Goal: Check status

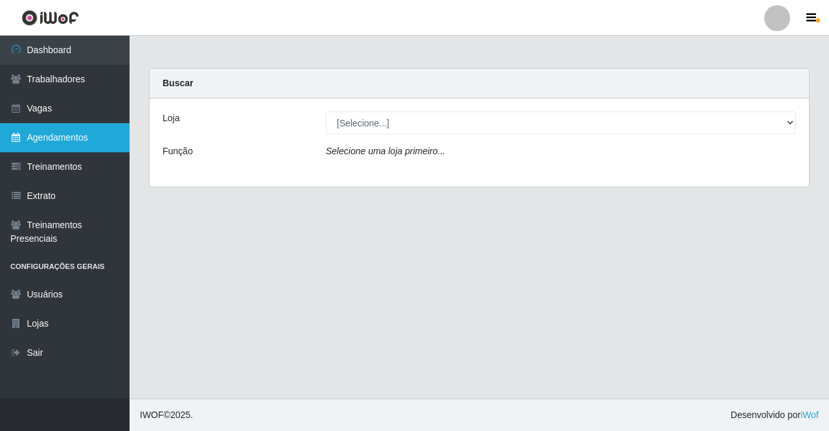
click at [94, 144] on link "Agendamentos" at bounding box center [64, 137] width 129 height 29
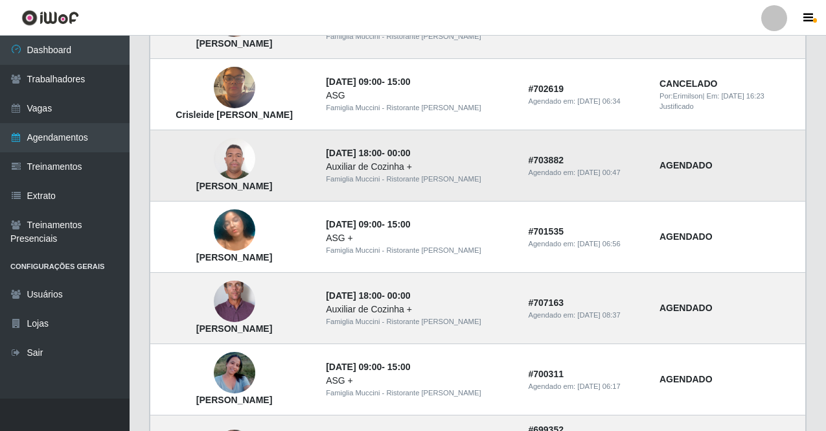
scroll to position [934, 0]
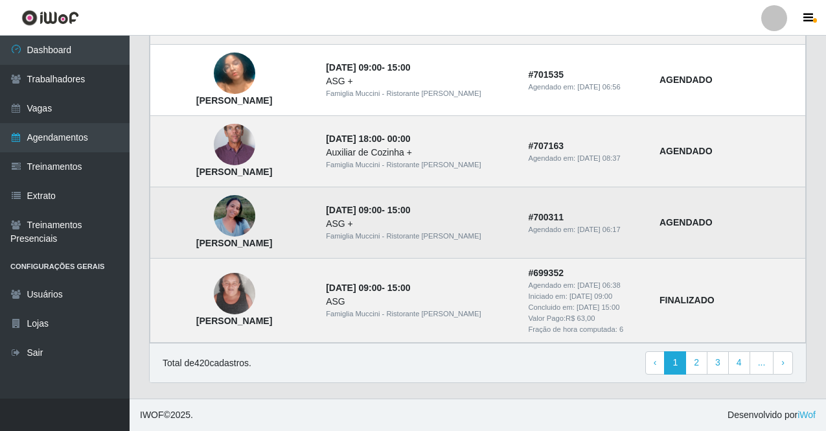
click at [236, 219] on img at bounding box center [234, 215] width 41 height 55
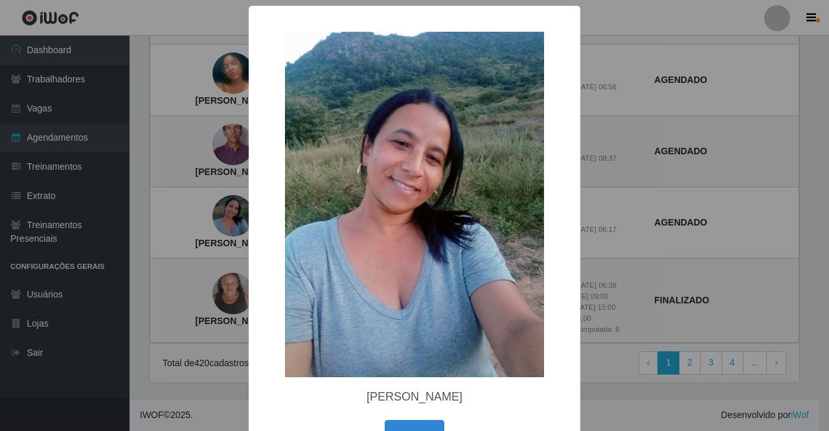
click at [190, 214] on div "× [PERSON_NAME] OK Cancel" at bounding box center [414, 215] width 829 height 431
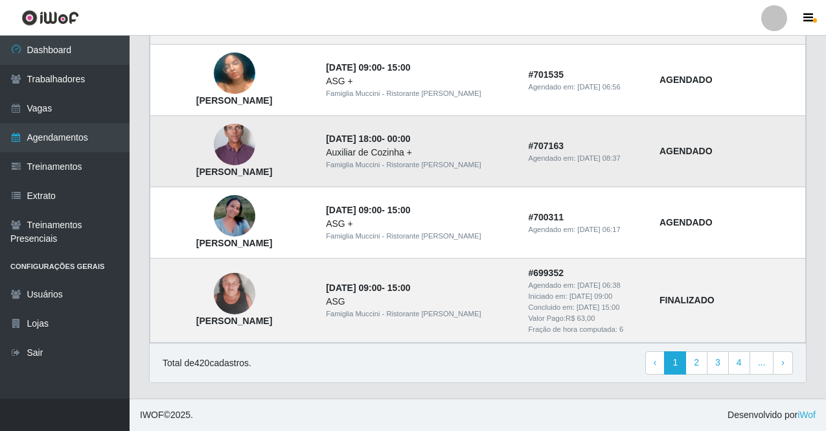
scroll to position [870, 0]
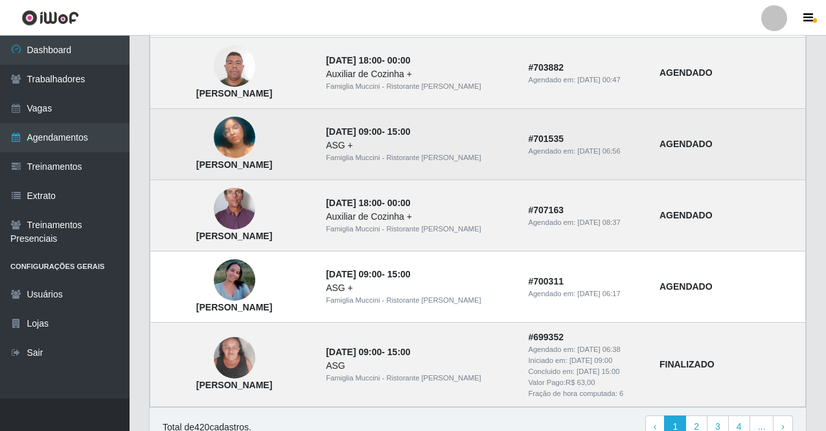
click at [243, 135] on img at bounding box center [234, 138] width 41 height 74
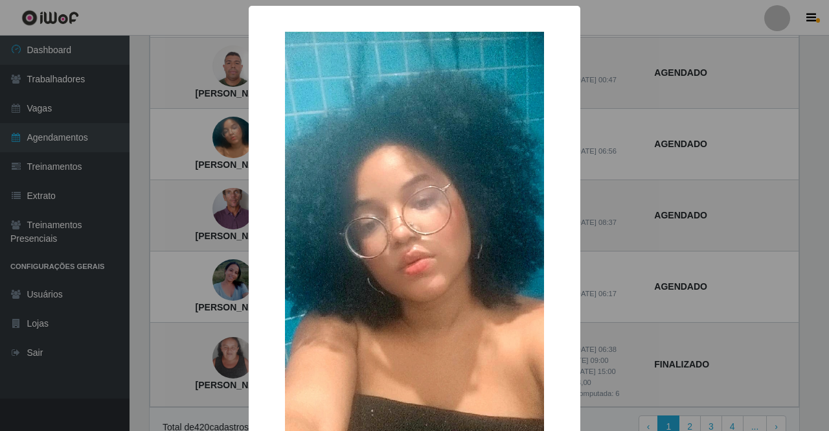
click at [130, 151] on div "× [PERSON_NAME] OK Cancel" at bounding box center [414, 215] width 829 height 431
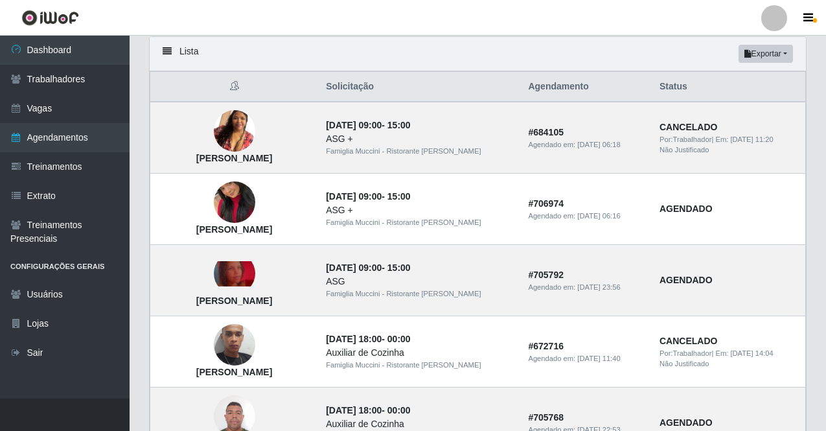
scroll to position [157, 0]
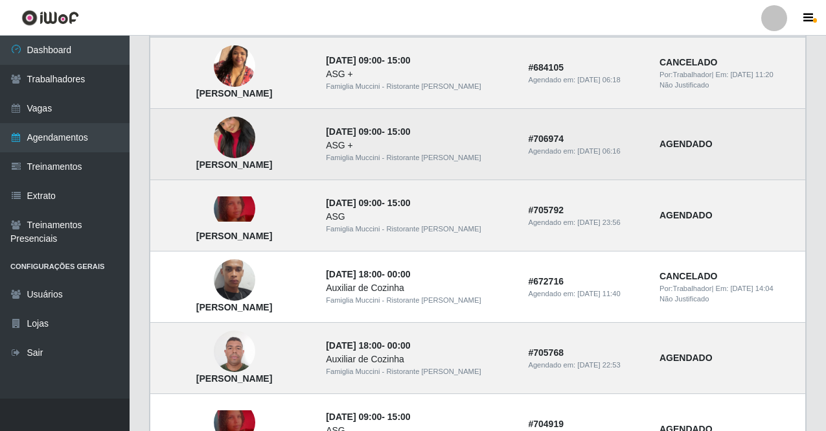
click at [238, 138] on img at bounding box center [234, 138] width 41 height 74
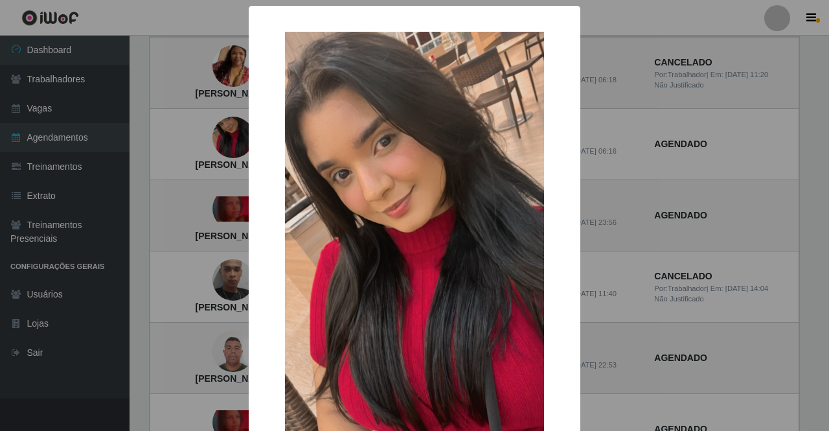
click at [324, 158] on img at bounding box center [414, 262] width 259 height 460
click at [146, 199] on div "× [PERSON_NAME] OK Cancel" at bounding box center [414, 215] width 829 height 431
